Goal: Check status: Check status

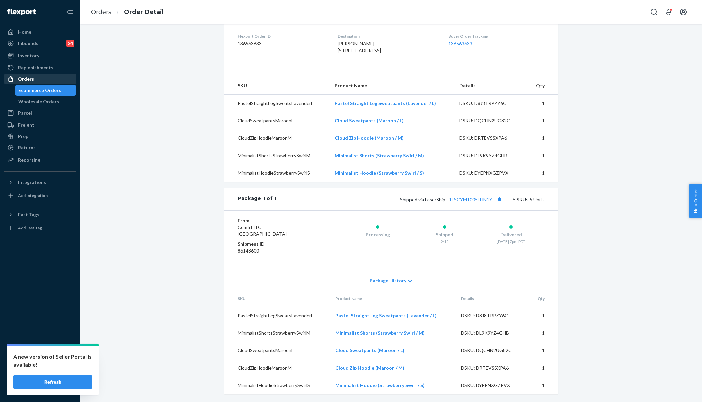
click at [41, 78] on div "Orders" at bounding box center [40, 78] width 71 height 9
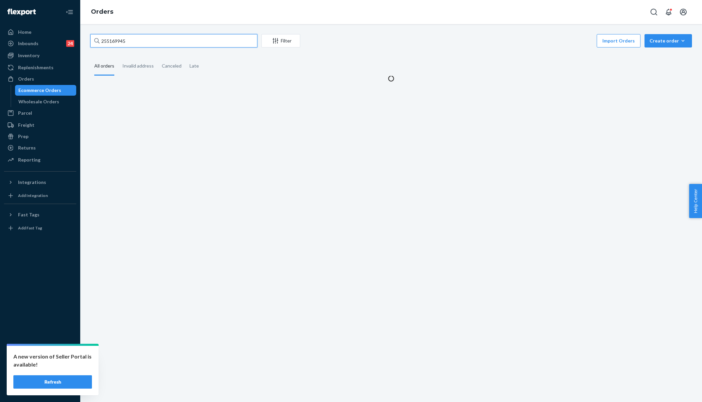
click at [142, 40] on input "255169945" at bounding box center [173, 40] width 167 height 13
paste input "048349"
type input "255048349"
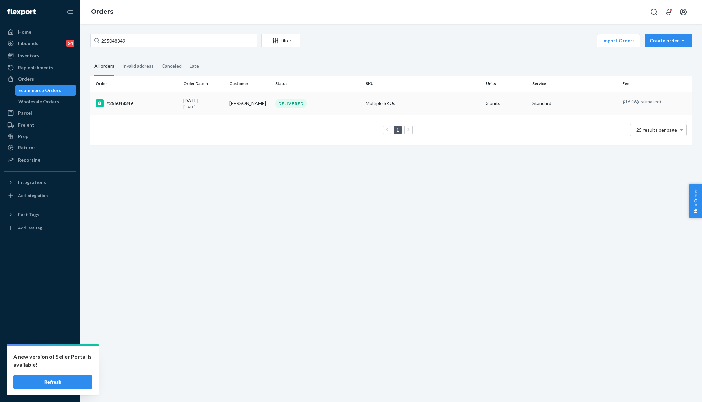
click at [132, 109] on td "#255048349" at bounding box center [135, 103] width 90 height 23
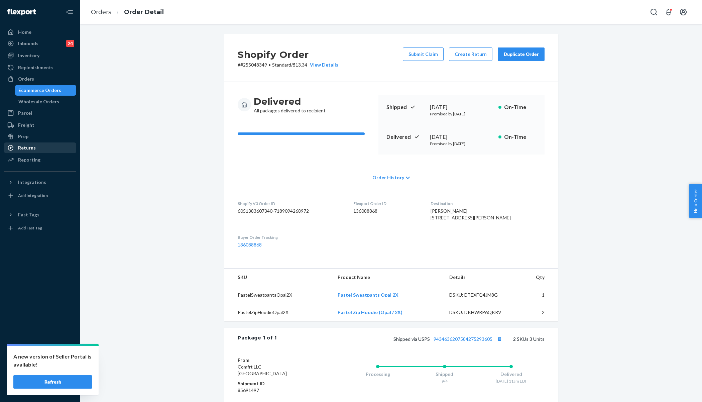
click at [34, 148] on div "Returns" at bounding box center [27, 147] width 18 height 7
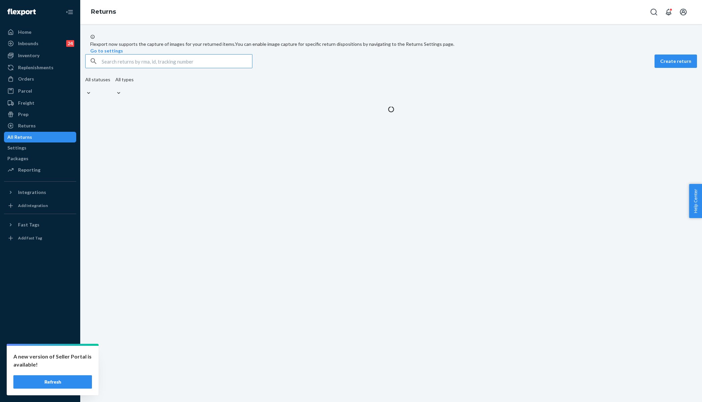
click at [150, 68] on input "text" at bounding box center [177, 60] width 150 height 13
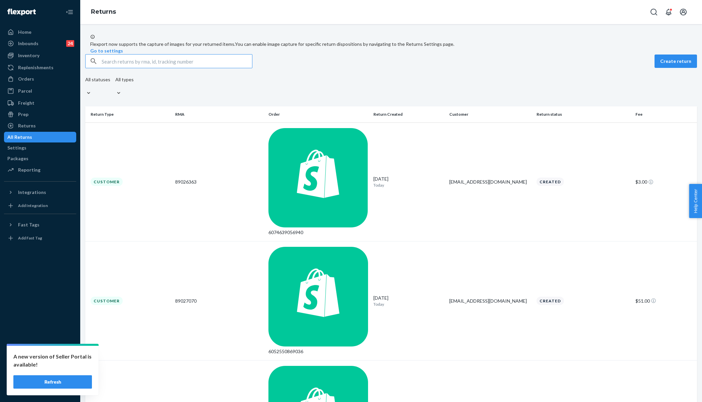
type input "9434636106023305536715"
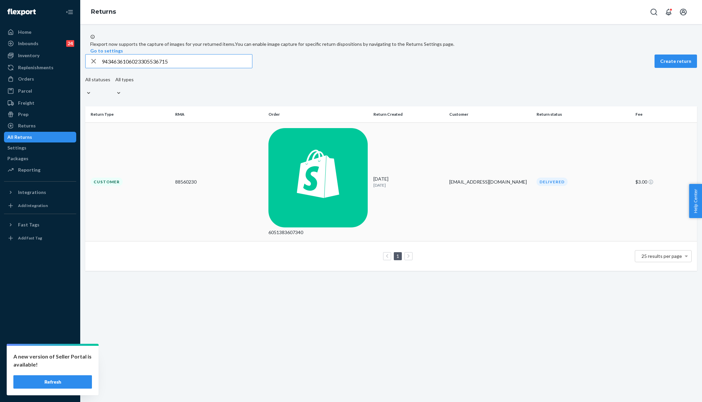
click at [226, 178] on div "88560230" at bounding box center [219, 181] width 88 height 7
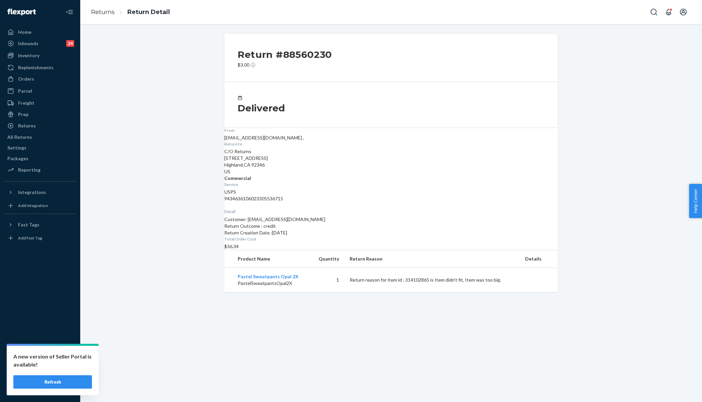
click at [98, 8] on li "Returns" at bounding box center [103, 12] width 24 height 9
click at [96, 12] on link "Returns" at bounding box center [103, 11] width 24 height 7
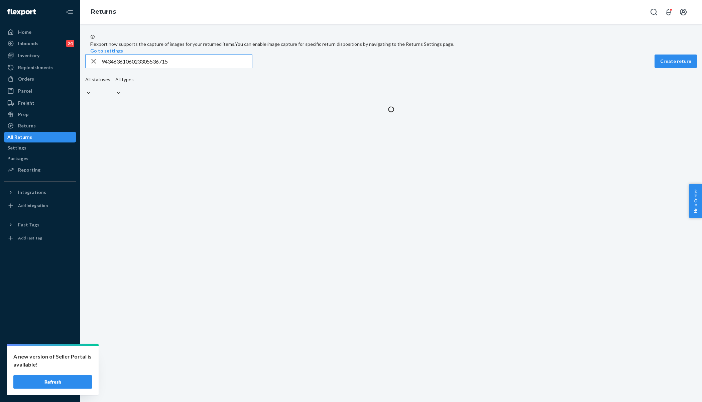
click at [193, 68] on input "9434636106023305536715" at bounding box center [177, 60] width 150 height 13
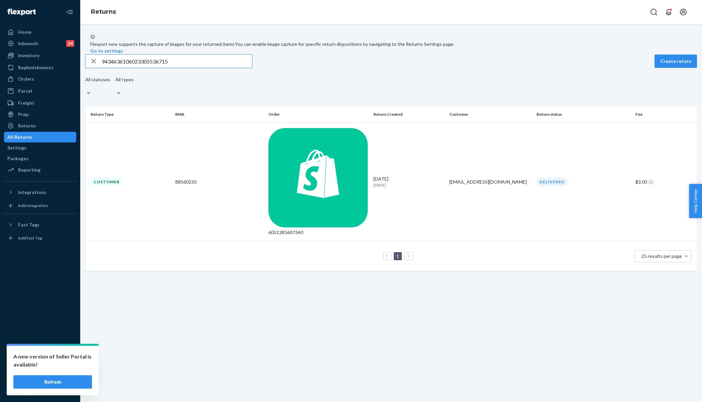
click at [193, 68] on input "9434636106023305536715" at bounding box center [177, 60] width 150 height 13
click at [225, 178] on div "88560230" at bounding box center [219, 181] width 88 height 7
